Goal: Transaction & Acquisition: Purchase product/service

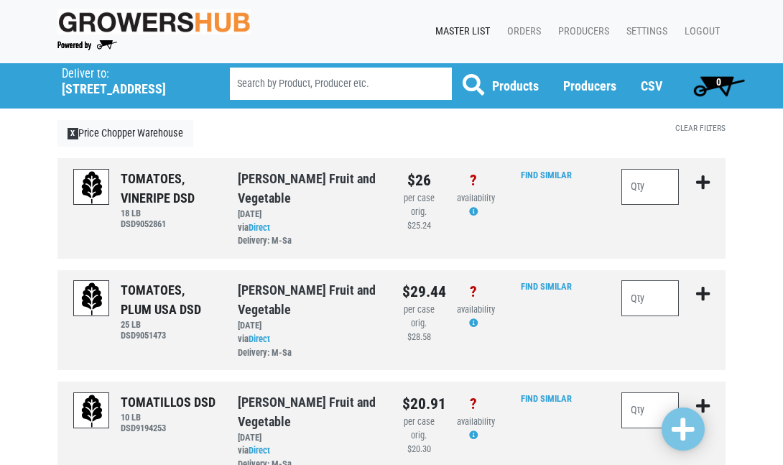
click at [284, 80] on input "search" at bounding box center [341, 84] width 222 height 32
type input "harlow"
click at [474, 85] on button at bounding box center [473, 86] width 45 height 36
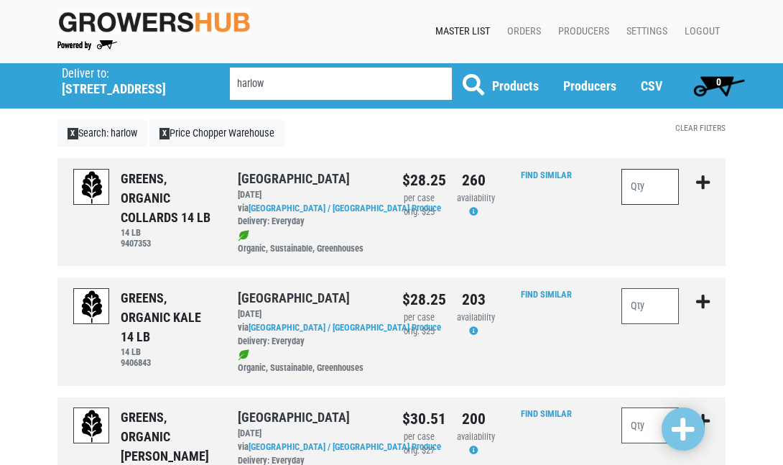
click at [641, 193] on input "number" at bounding box center [650, 187] width 57 height 36
type input "5"
click at [655, 300] on input "number" at bounding box center [650, 306] width 57 height 36
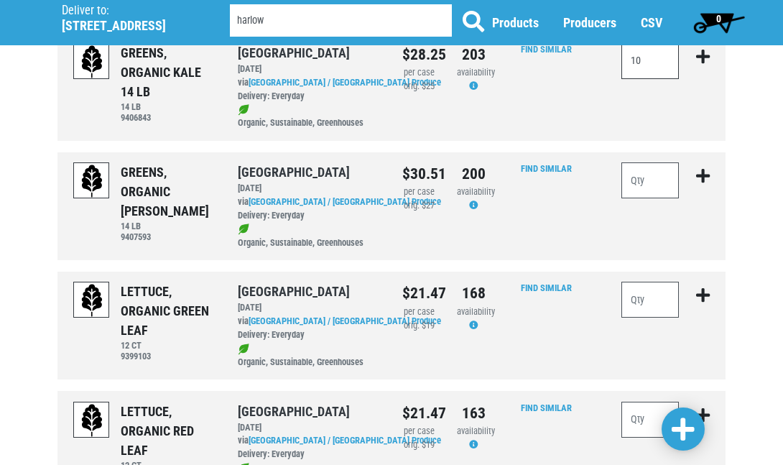
scroll to position [246, 0]
type input "10"
click at [656, 175] on input "number" at bounding box center [650, 180] width 57 height 36
click at [654, 294] on input "number" at bounding box center [650, 299] width 57 height 36
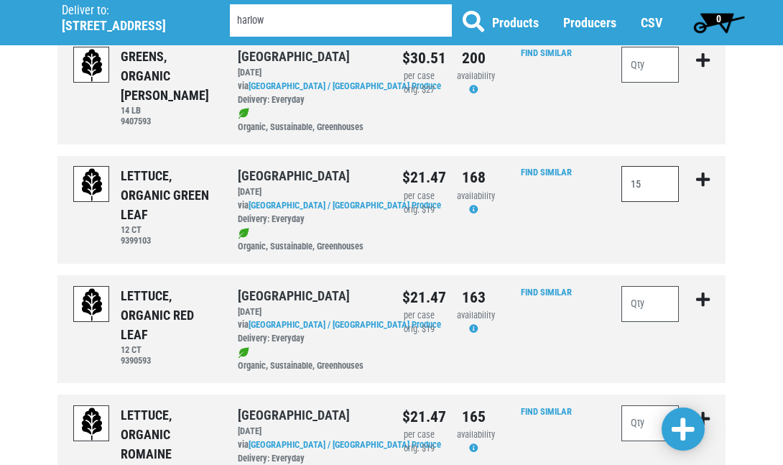
scroll to position [364, 0]
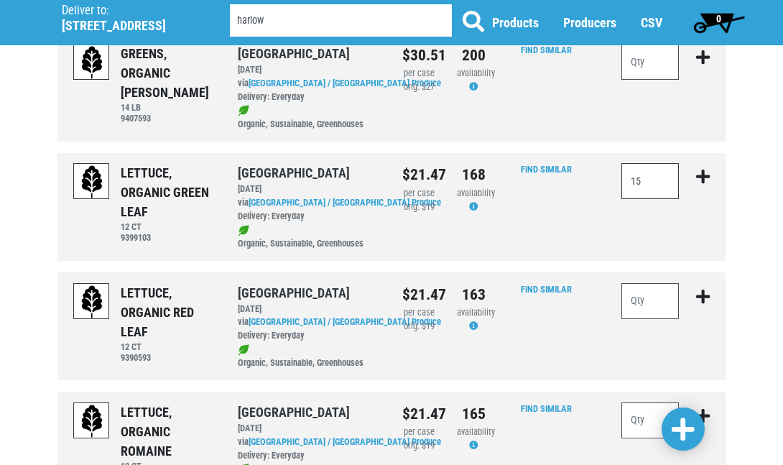
type input "15"
click at [645, 286] on input "number" at bounding box center [650, 301] width 57 height 36
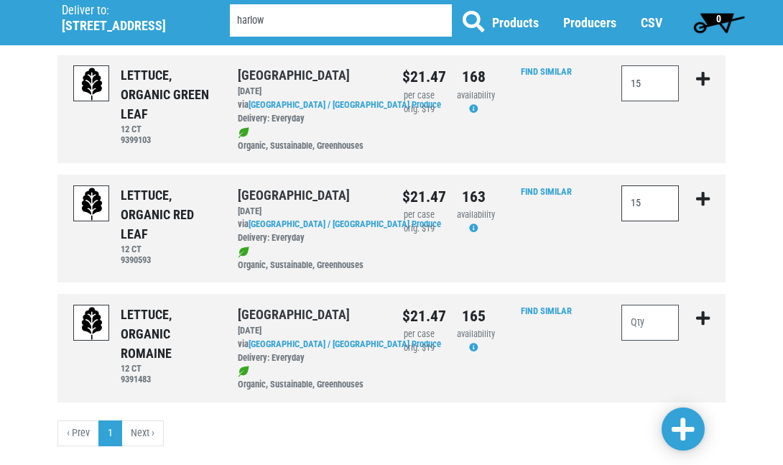
scroll to position [462, 0]
type input "15"
click at [650, 310] on input "number" at bounding box center [650, 322] width 57 height 36
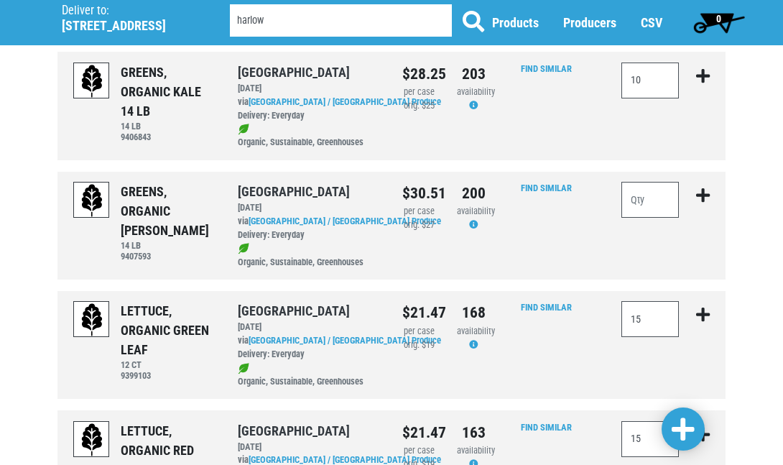
scroll to position [226, 0]
type input "20"
click at [681, 428] on span at bounding box center [683, 430] width 23 height 26
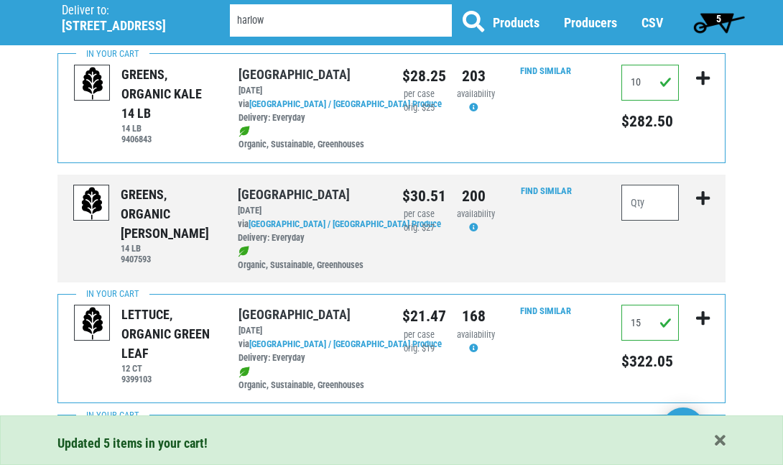
click at [720, 20] on span "5" at bounding box center [718, 18] width 5 height 11
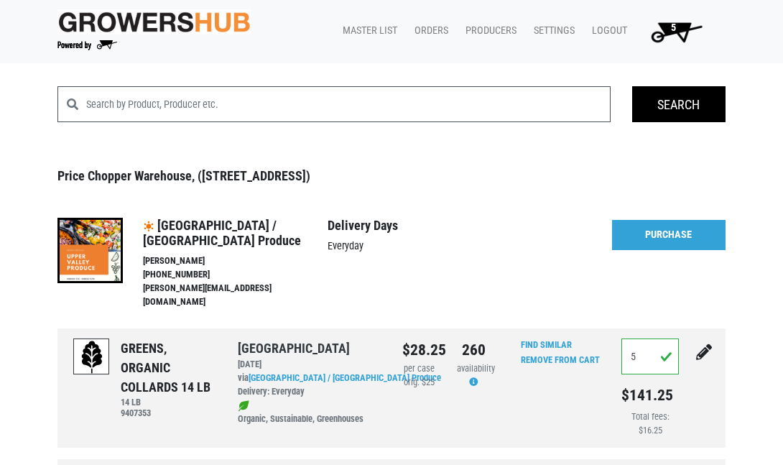
click at [676, 24] on span "5" at bounding box center [673, 28] width 5 height 12
click at [660, 235] on link "Purchase" at bounding box center [669, 235] width 114 height 30
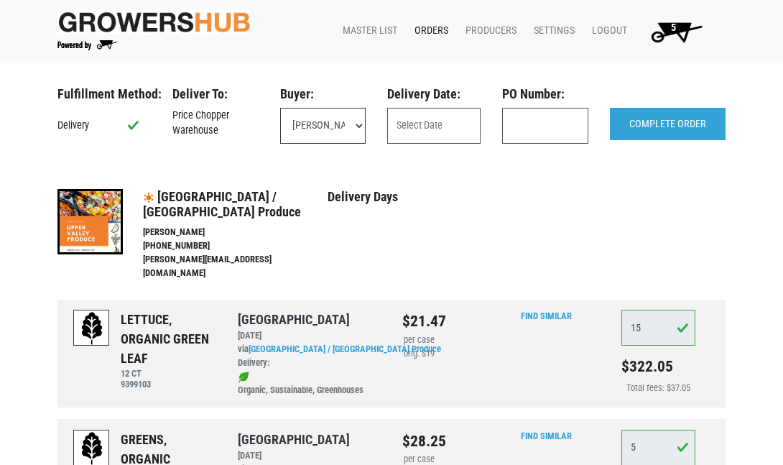
select select "eadb7b86-3440-4ccf-b1a2-9cf7cd704454"
click at [417, 126] on input "text" at bounding box center [433, 126] width 93 height 36
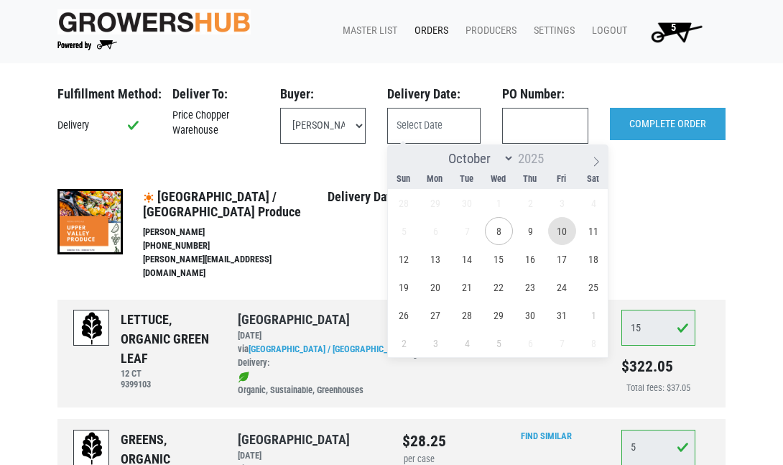
click at [563, 231] on span "10" at bounding box center [562, 231] width 28 height 28
type input "2025-10-10"
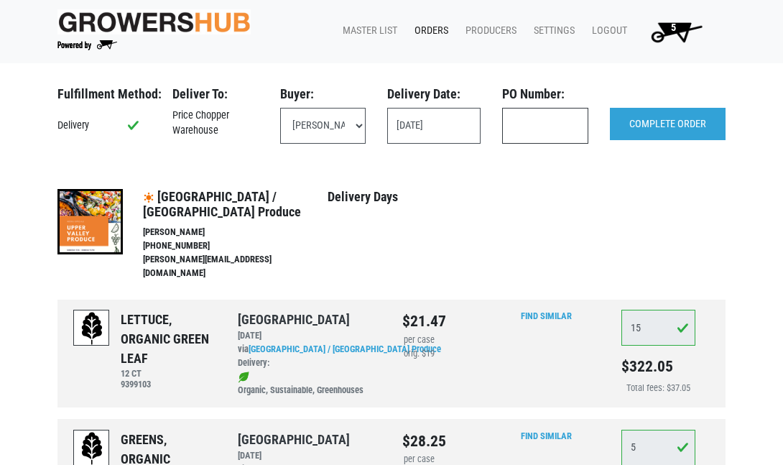
click at [560, 116] on input "text" at bounding box center [545, 126] width 86 height 36
type input "126395"
click at [665, 127] on input "COMPLETE ORDER" at bounding box center [668, 124] width 116 height 33
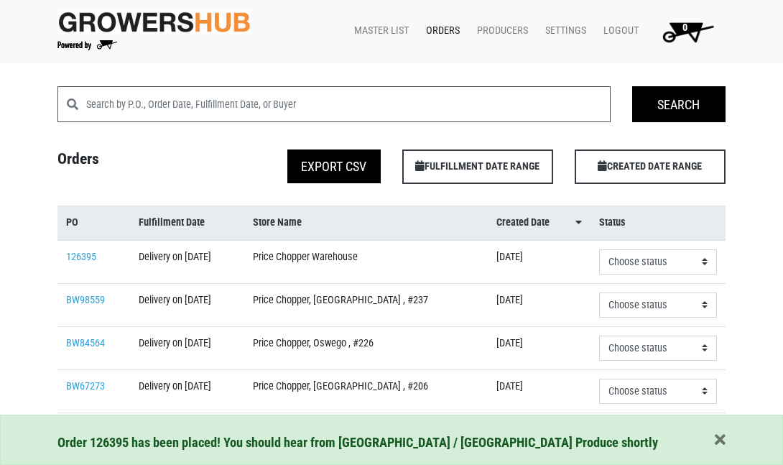
drag, startPoint x: 329, startPoint y: 17, endPoint x: 343, endPoint y: 17, distance: 14.4
click at [343, 17] on div "Growers Hub 0 Master List Orders Producers Settings Logout 0" at bounding box center [392, 32] width 690 height 52
